Goal: Task Accomplishment & Management: Manage account settings

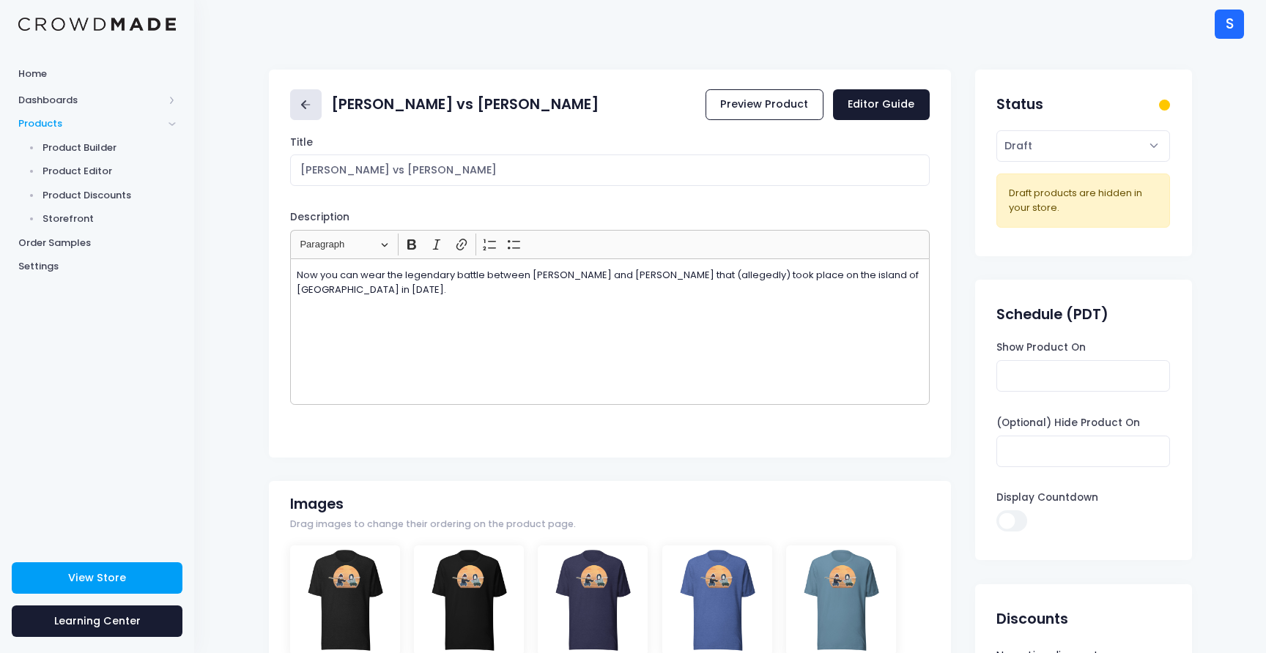
click at [301, 110] on icon at bounding box center [305, 105] width 17 height 17
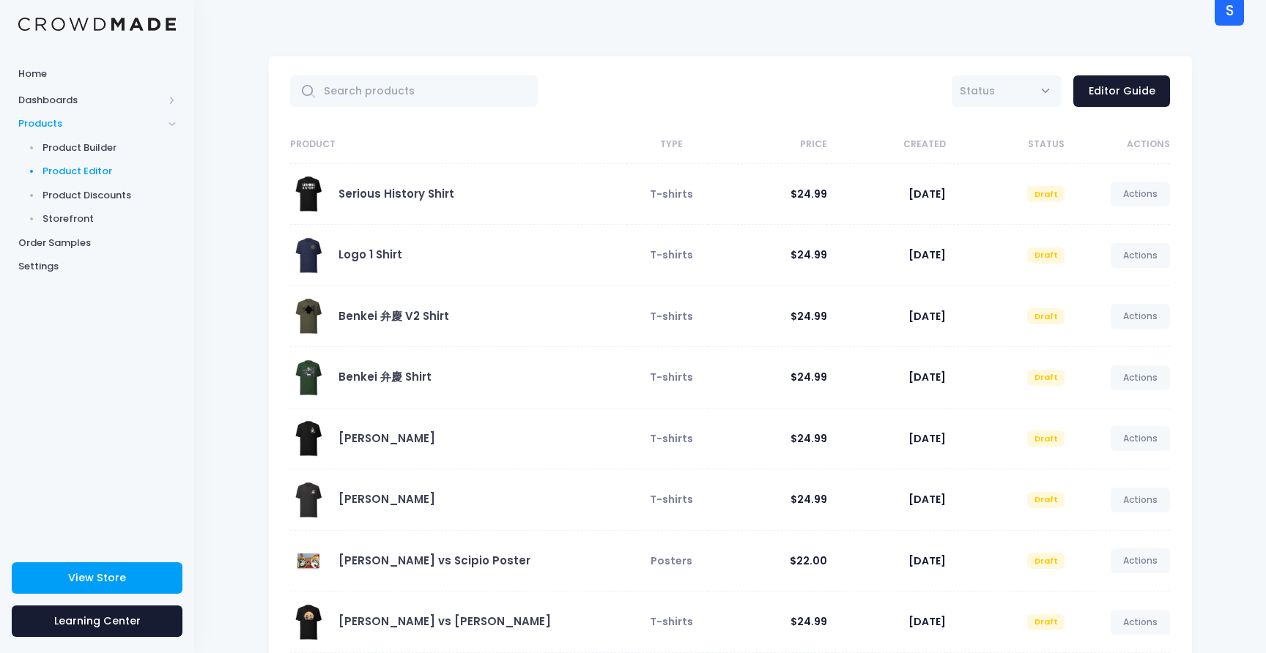
scroll to position [16, 0]
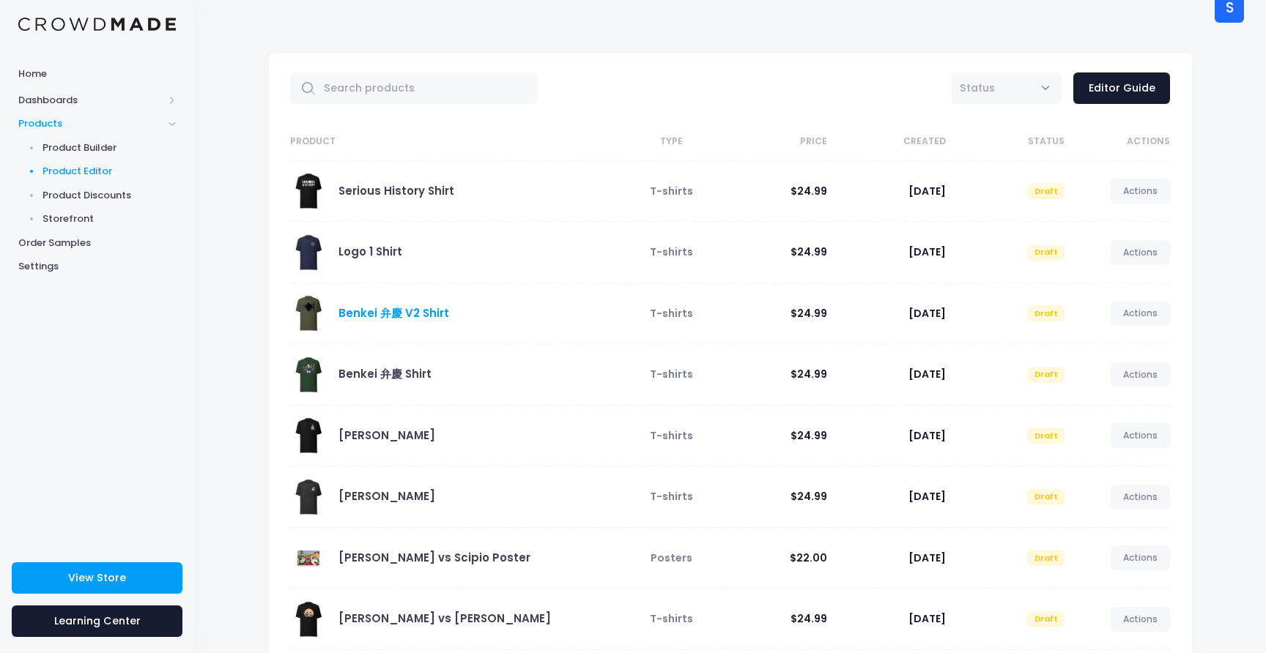
click at [401, 318] on link "Benkei 弁慶 V2 Shirt" at bounding box center [393, 312] width 111 height 15
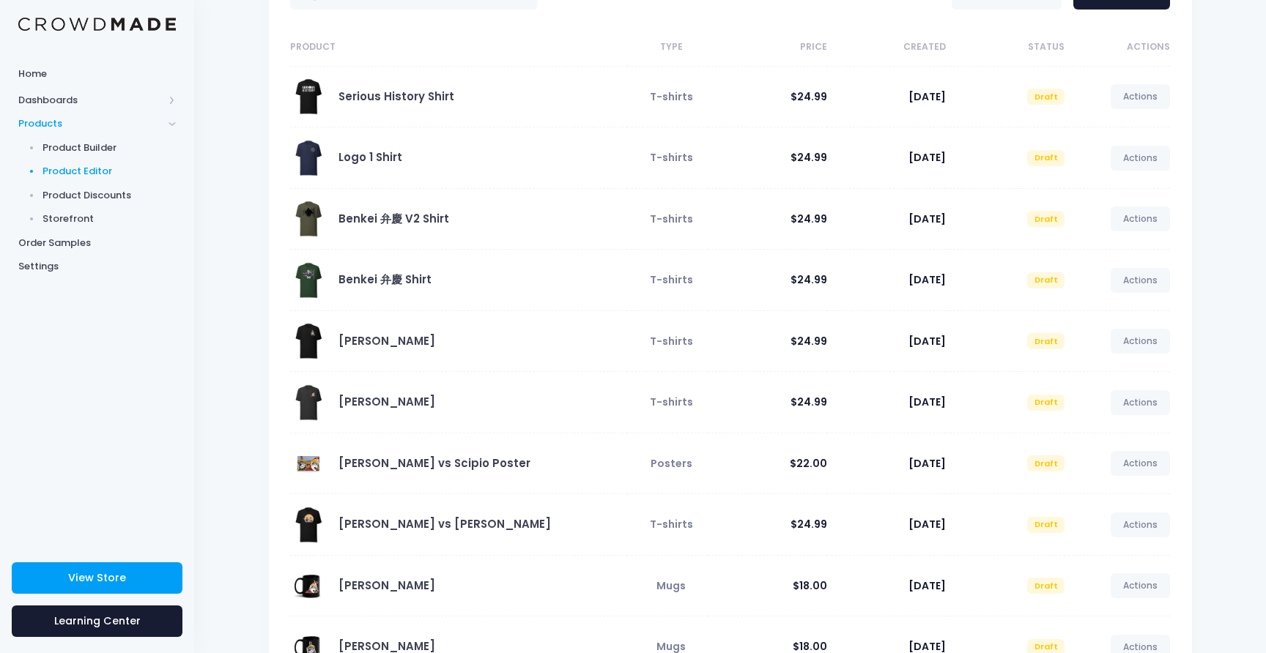
scroll to position [0, 0]
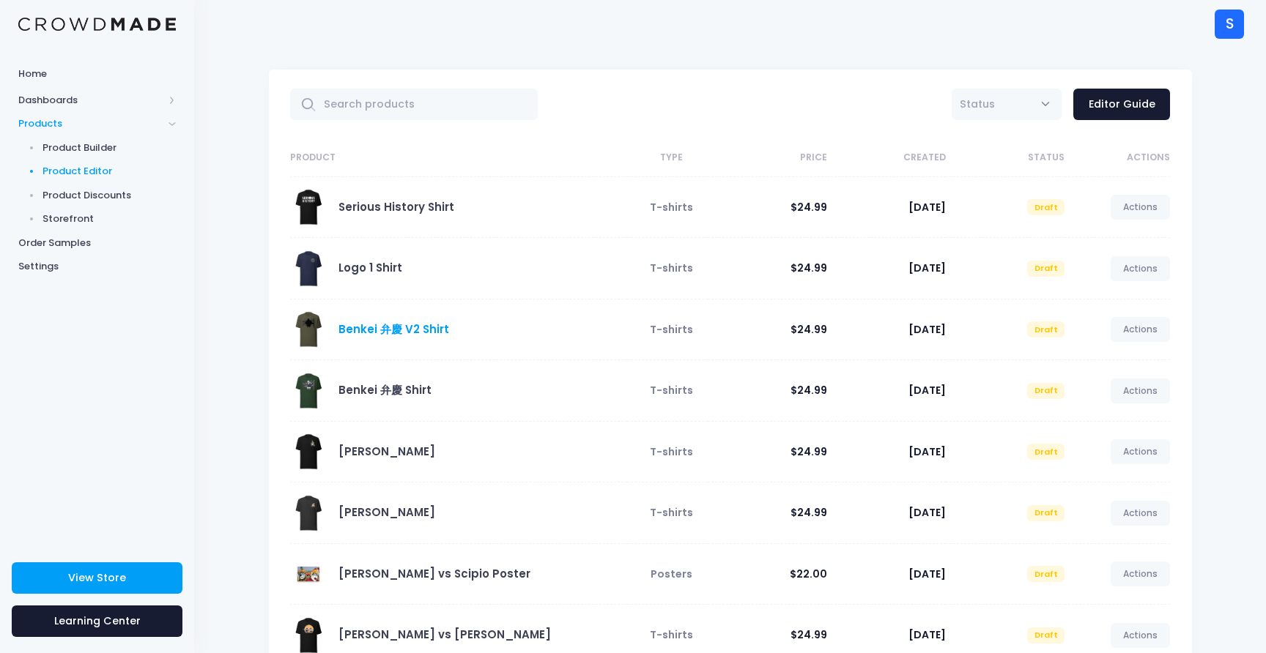
click at [410, 335] on link "Benkei 弁慶 V2 Shirt" at bounding box center [393, 329] width 111 height 15
click at [409, 327] on link "Benkei 弁慶 V2 Shirt" at bounding box center [393, 329] width 111 height 15
click at [382, 330] on link "Benkei 弁慶 V2 Shirt" at bounding box center [393, 329] width 111 height 15
